Goal: Navigation & Orientation: Find specific page/section

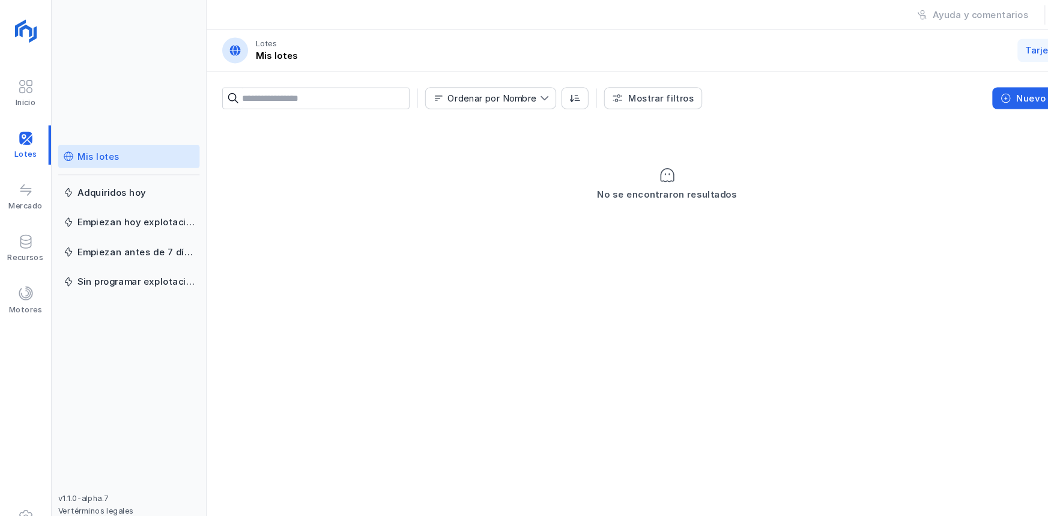
drag, startPoint x: 602, startPoint y: 379, endPoint x: 394, endPoint y: 249, distance: 245.0
click at [366, 263] on div "No se encontraron resultados" at bounding box center [620, 313] width 856 height 405
click at [786, 17] on div "Ayuda y comentarios jm" at bounding box center [620, 14] width 856 height 28
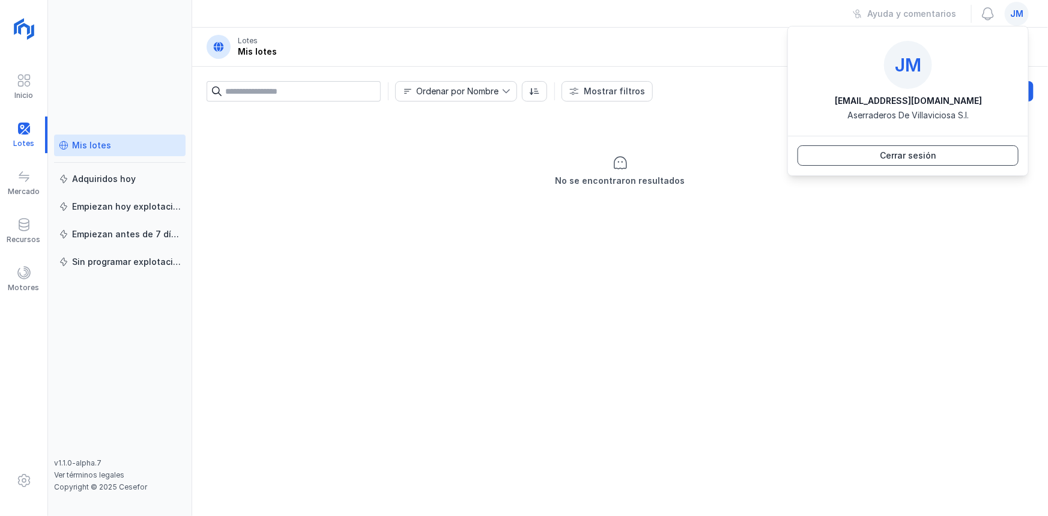
click at [954, 154] on button "Cerrar sesión" at bounding box center [907, 155] width 221 height 20
